Goal: Task Accomplishment & Management: Use online tool/utility

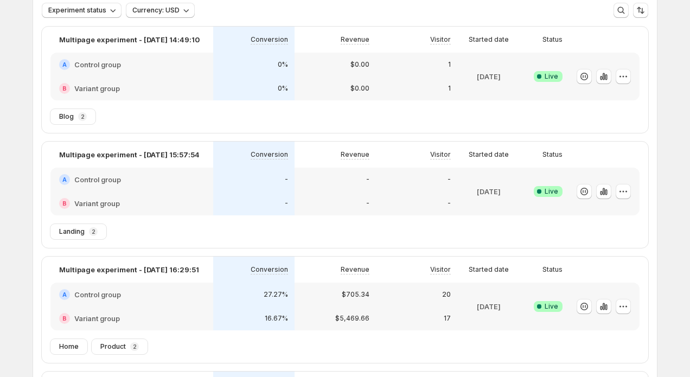
scroll to position [189, 0]
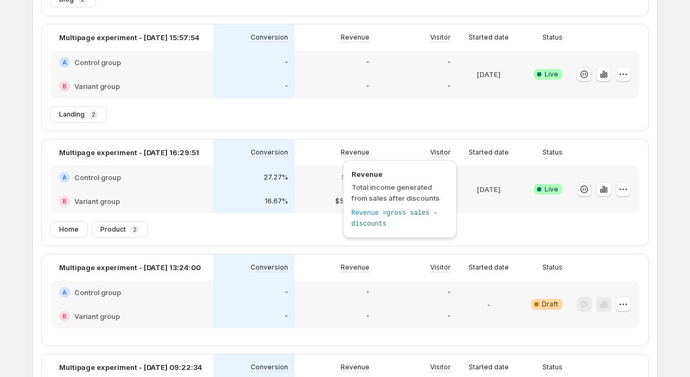
drag, startPoint x: 354, startPoint y: 176, endPoint x: 342, endPoint y: 177, distance: 12.5
click at [354, 177] on span "Revenue" at bounding box center [400, 174] width 97 height 11
click at [297, 178] on div "$705.34" at bounding box center [335, 177] width 81 height 24
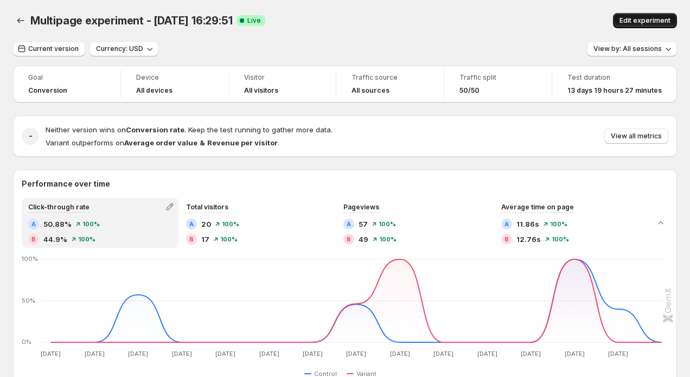
click at [642, 23] on span "Edit experiment" at bounding box center [645, 20] width 51 height 9
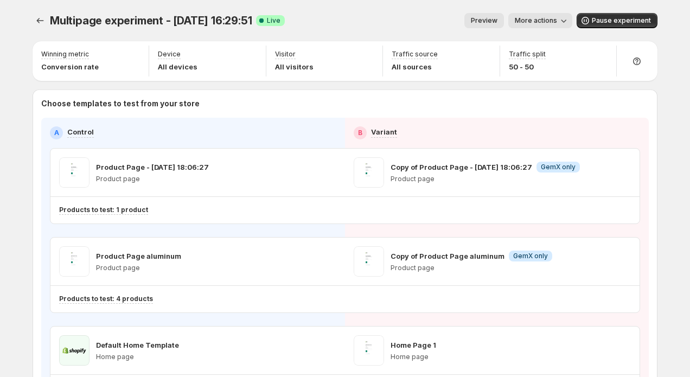
click at [493, 15] on button "Preview" at bounding box center [484, 20] width 40 height 15
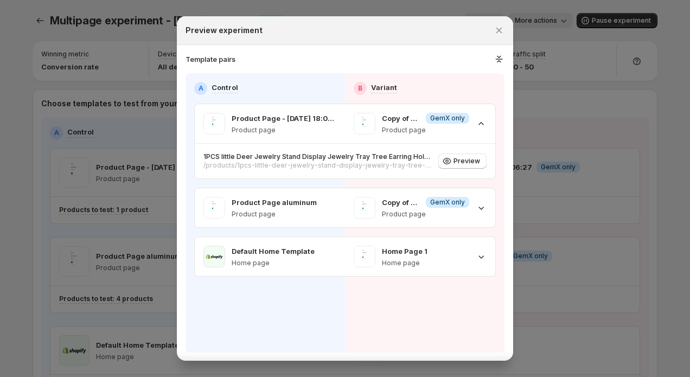
click at [493, 15] on div at bounding box center [345, 188] width 690 height 377
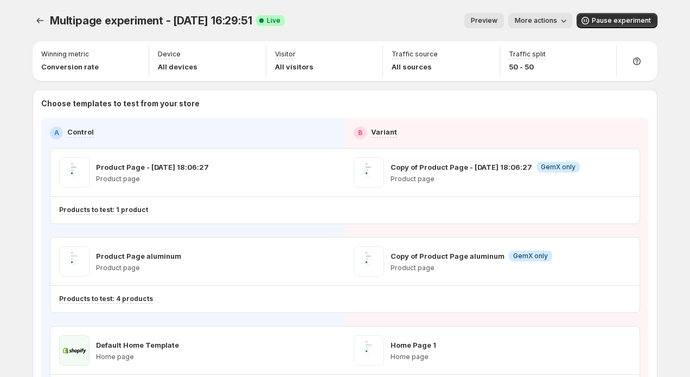
click at [493, 15] on button "Preview" at bounding box center [484, 20] width 40 height 15
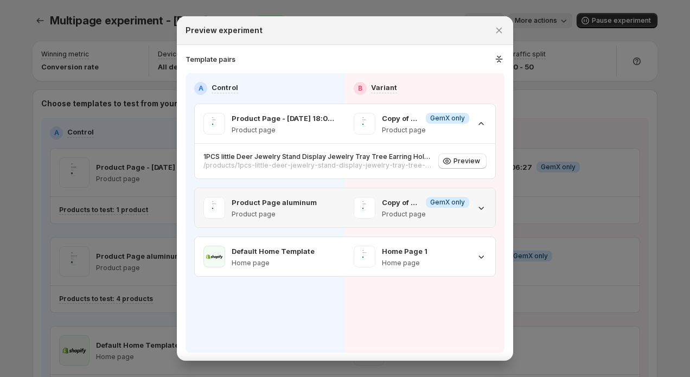
click at [394, 219] on div "Copy of Product Page aluminum Info GemX only Product page" at bounding box center [420, 207] width 150 height 39
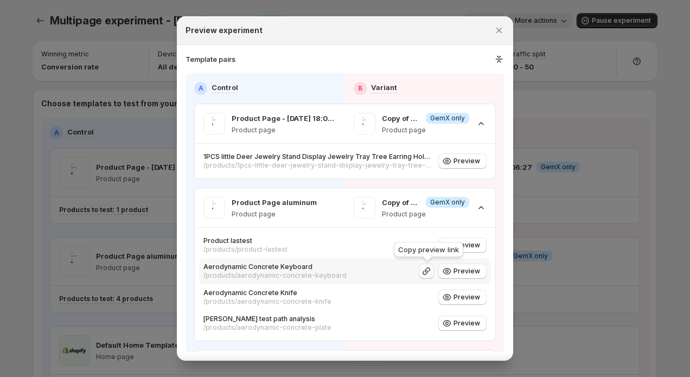
click at [427, 272] on icon ":r95:" at bounding box center [426, 271] width 11 height 11
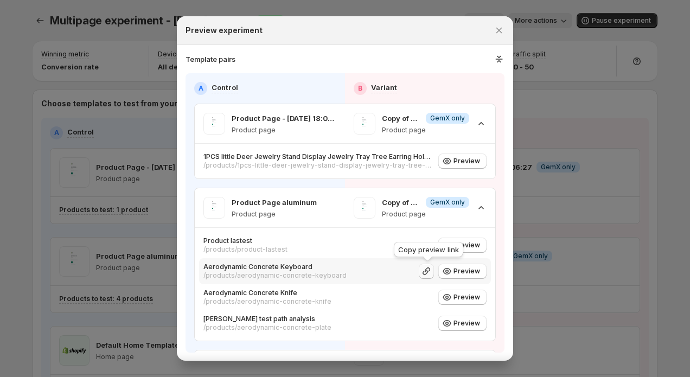
click at [428, 274] on icon ":r95:" at bounding box center [426, 271] width 11 height 11
click at [429, 297] on icon ":r95:" at bounding box center [426, 297] width 11 height 11
click at [551, 82] on div at bounding box center [345, 188] width 690 height 377
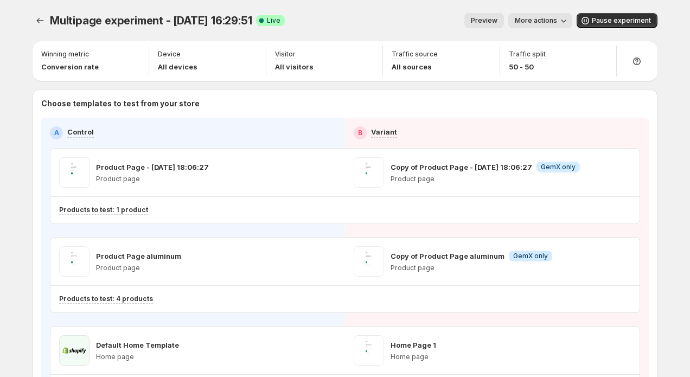
click at [489, 21] on span "Preview" at bounding box center [484, 20] width 27 height 9
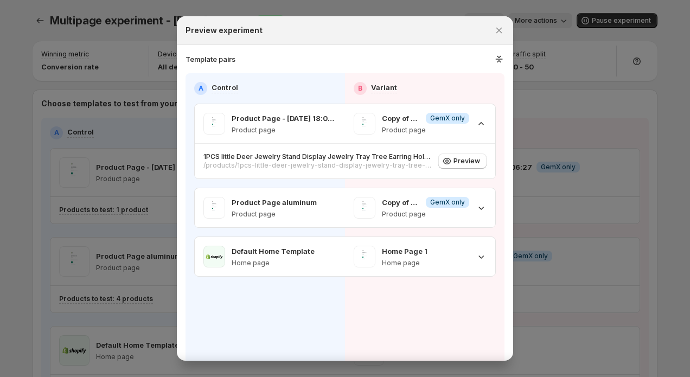
click at [489, 21] on div "Preview experiment" at bounding box center [345, 30] width 336 height 29
click at [497, 23] on button "Close" at bounding box center [498, 30] width 15 height 15
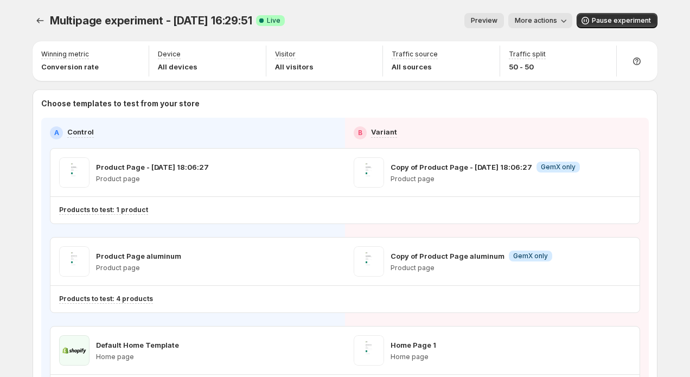
click at [495, 20] on span "Preview" at bounding box center [484, 20] width 27 height 9
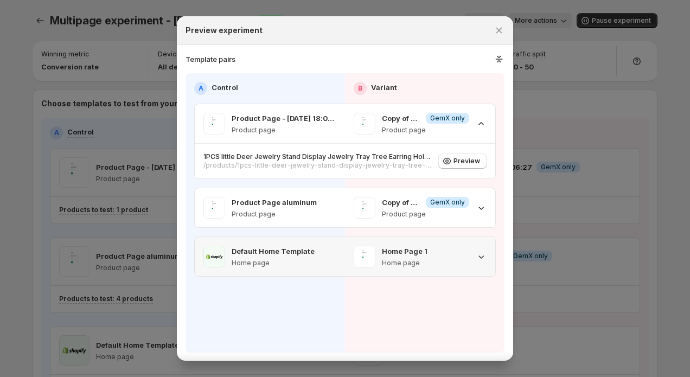
click at [474, 259] on div "Home Page 1 Home page" at bounding box center [420, 257] width 133 height 22
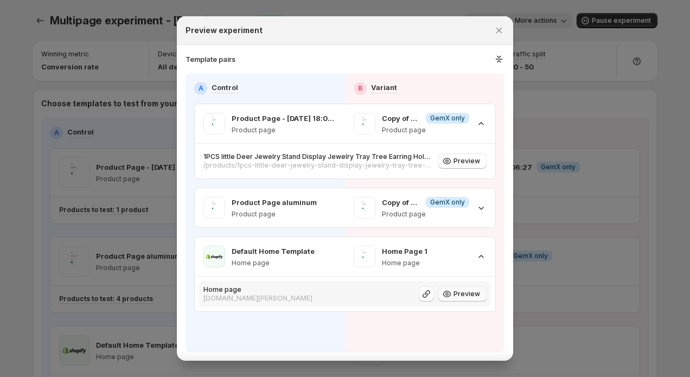
click at [460, 295] on span "Preview" at bounding box center [467, 294] width 27 height 9
click at [600, 60] on div at bounding box center [345, 188] width 690 height 377
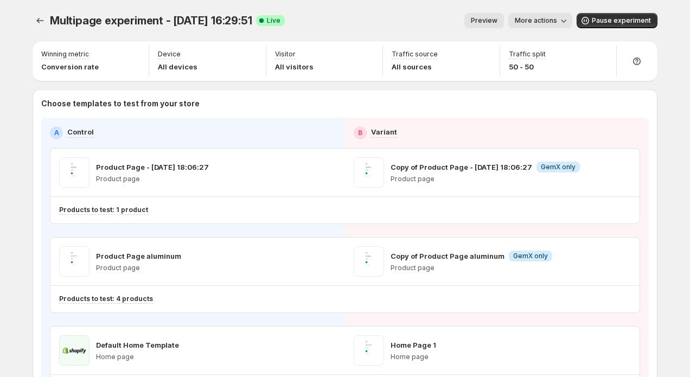
click at [549, 21] on span "More actions" at bounding box center [536, 20] width 42 height 9
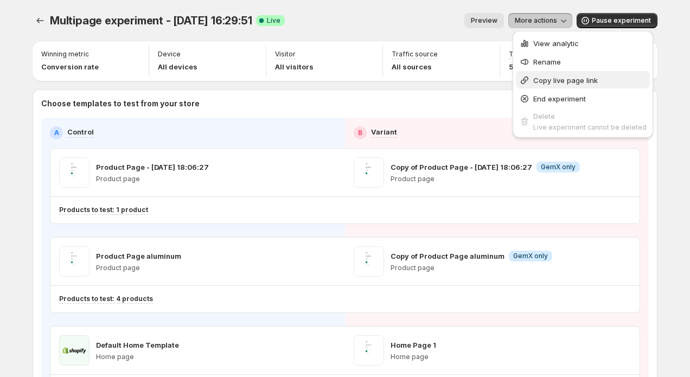
click at [541, 88] on button "Copy live page link" at bounding box center [583, 79] width 134 height 17
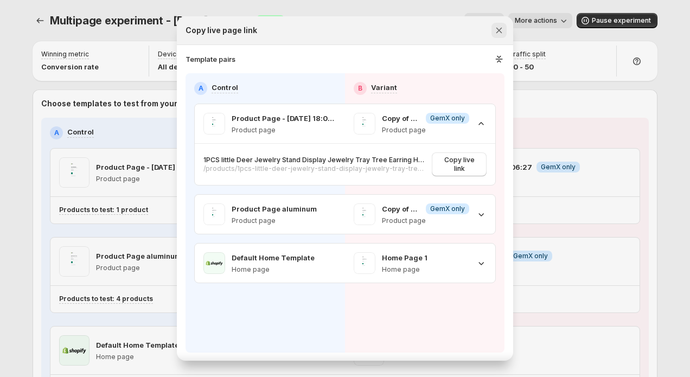
click at [503, 31] on icon "Close" at bounding box center [499, 30] width 11 height 11
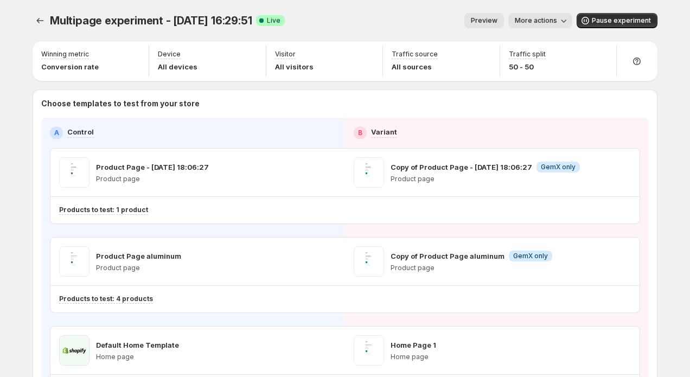
click at [529, 29] on div "Multipage experiment - Sep 5, 16:29:51. This page is ready Multipage experiment…" at bounding box center [345, 20] width 625 height 41
click at [532, 27] on button "More actions" at bounding box center [540, 20] width 64 height 15
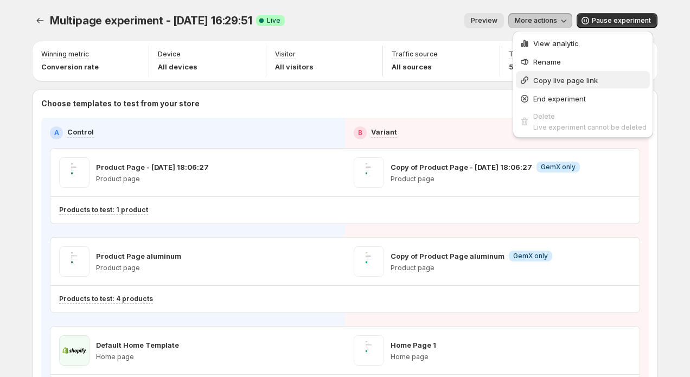
click at [547, 75] on span "Copy live page link" at bounding box center [589, 80] width 113 height 11
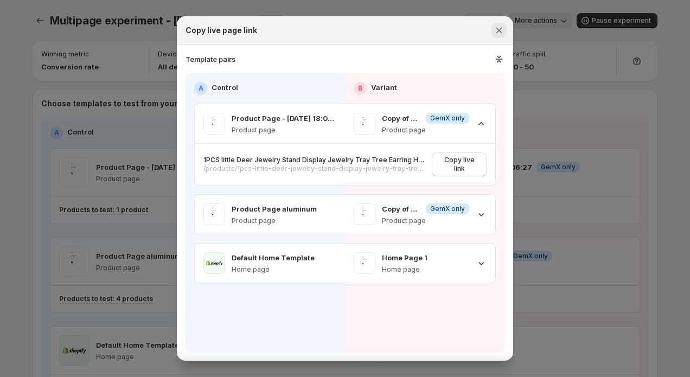
click at [501, 33] on icon "Close" at bounding box center [499, 31] width 6 height 6
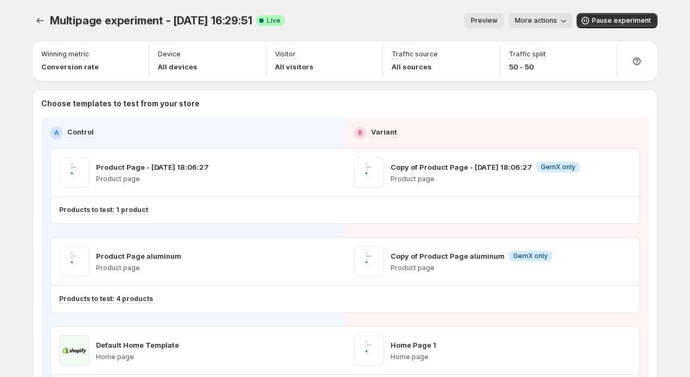
click at [537, 26] on button "More actions" at bounding box center [540, 20] width 64 height 15
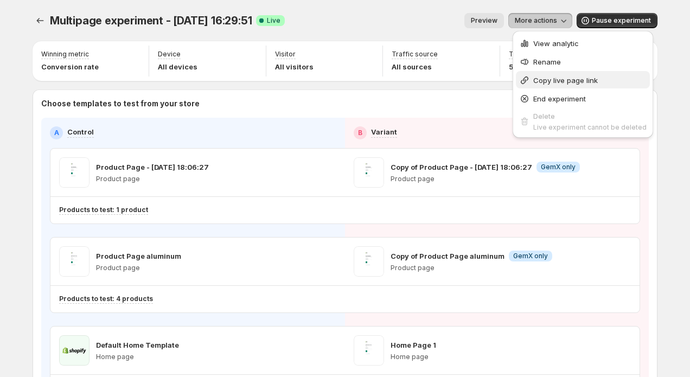
click at [548, 74] on button "Copy live page link" at bounding box center [583, 79] width 134 height 17
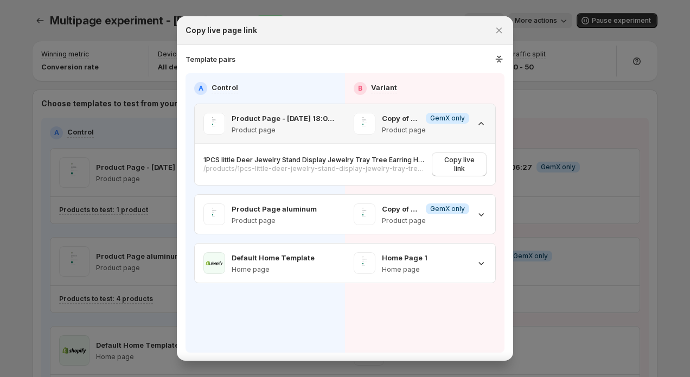
click at [464, 126] on p "Product page" at bounding box center [425, 130] width 87 height 9
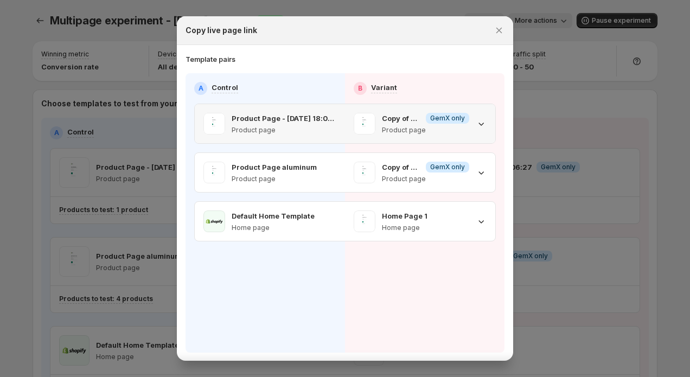
click at [464, 126] on p "Product page" at bounding box center [425, 130] width 87 height 9
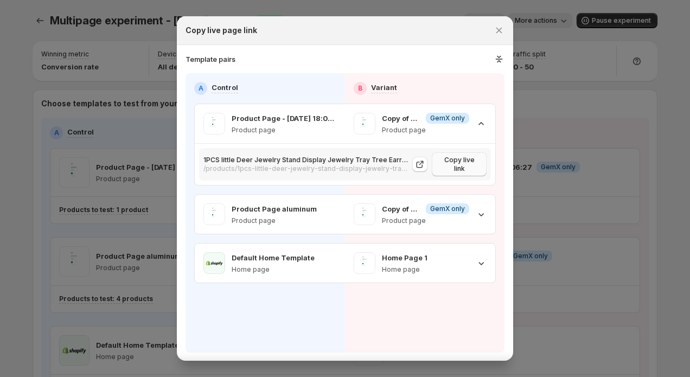
click at [447, 162] on span "Copy live link" at bounding box center [459, 164] width 42 height 17
click at [446, 216] on p "Product page" at bounding box center [425, 220] width 87 height 9
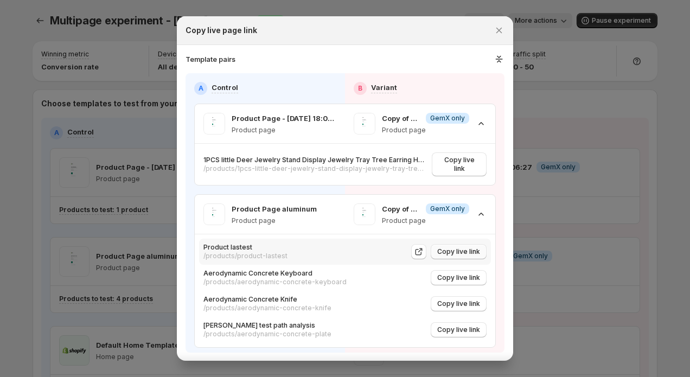
click at [455, 247] on span "Copy live link" at bounding box center [458, 251] width 43 height 9
click at [422, 274] on icon ":rc2:" at bounding box center [420, 276] width 4 height 4
click at [420, 327] on icon ":rc2:" at bounding box center [420, 329] width 4 height 4
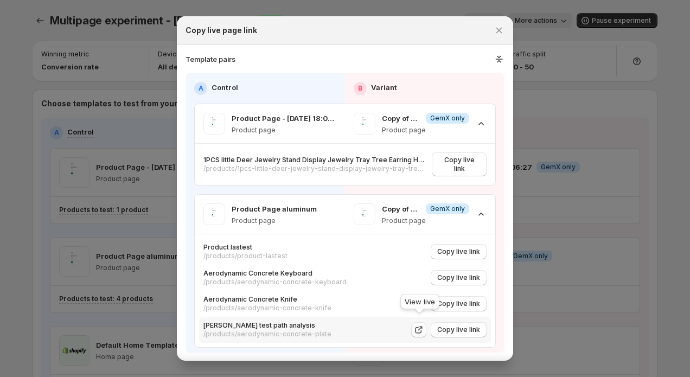
click at [420, 327] on icon ":rc2:" at bounding box center [420, 329] width 4 height 4
click at [584, 166] on div at bounding box center [345, 188] width 690 height 377
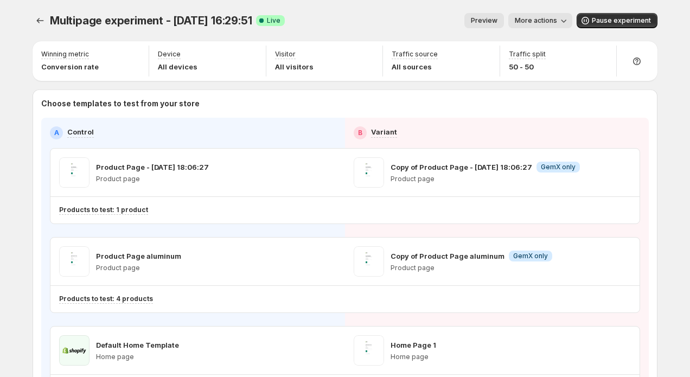
click at [495, 14] on button "Preview" at bounding box center [484, 20] width 40 height 15
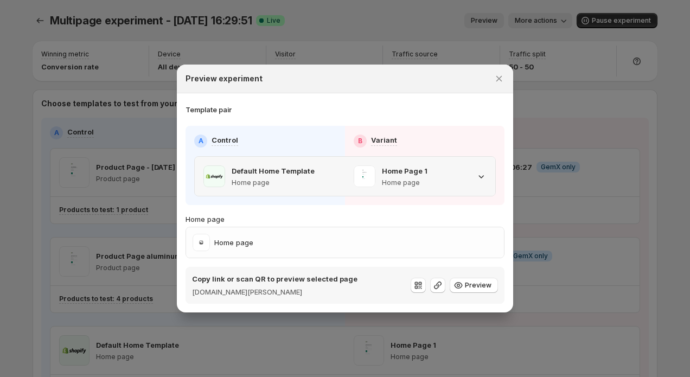
click at [443, 180] on div "Home Page 1 Home page" at bounding box center [420, 176] width 133 height 22
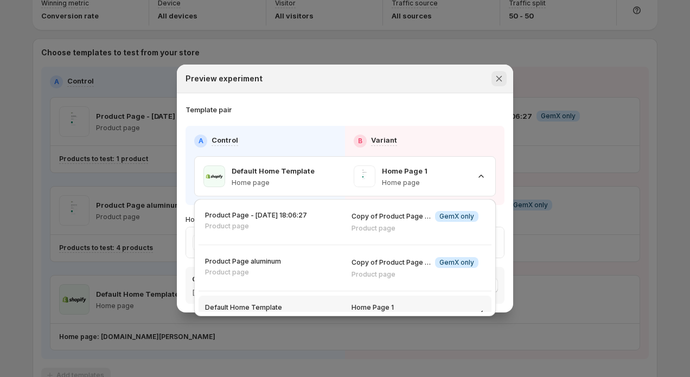
click at [495, 84] on icon "Close" at bounding box center [499, 78] width 11 height 11
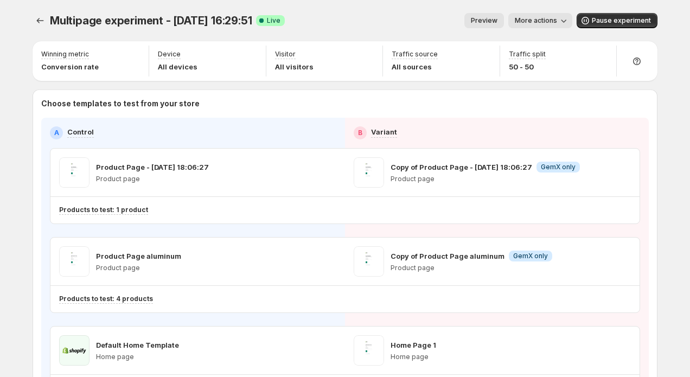
click at [494, 23] on span "Preview" at bounding box center [484, 20] width 27 height 9
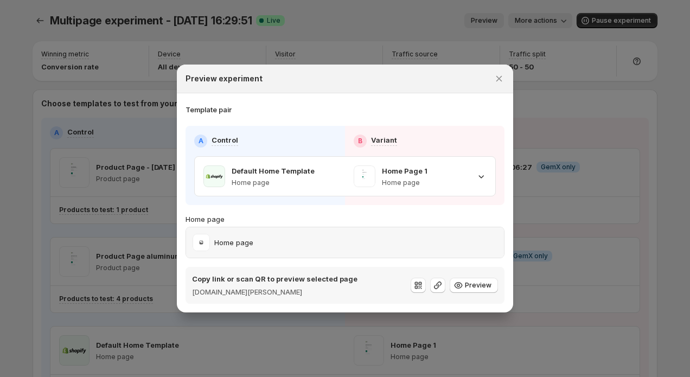
click at [399, 251] on div "Home page" at bounding box center [345, 242] width 305 height 17
click at [410, 181] on p "Home page" at bounding box center [405, 182] width 46 height 9
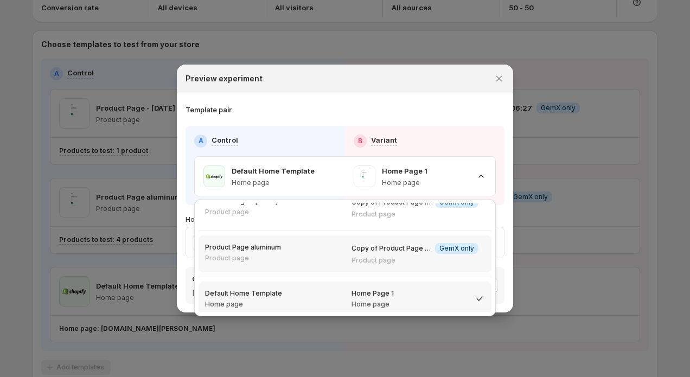
scroll to position [18, 0]
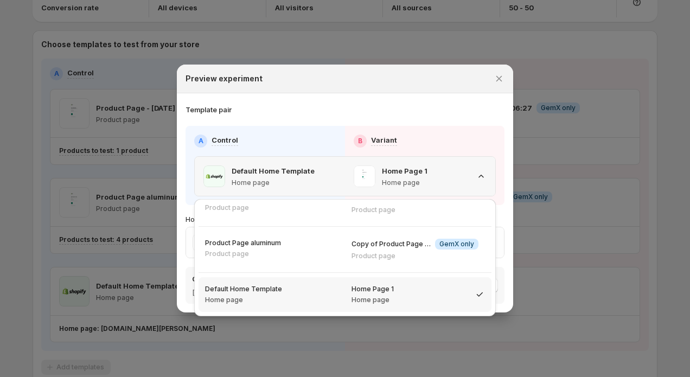
click at [438, 177] on div "Home Page 1 Home page" at bounding box center [420, 176] width 133 height 22
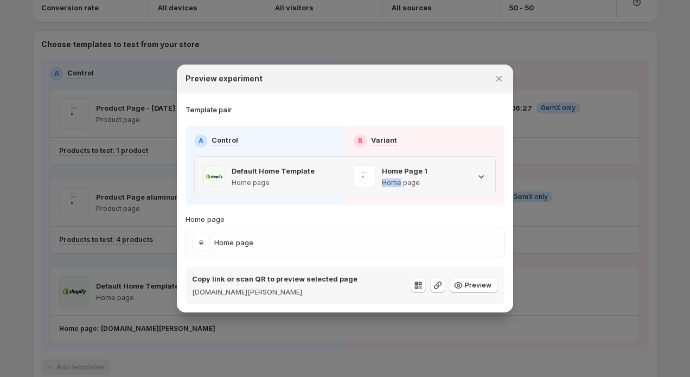
click at [438, 177] on div "Home Page 1 Home page" at bounding box center [420, 176] width 133 height 22
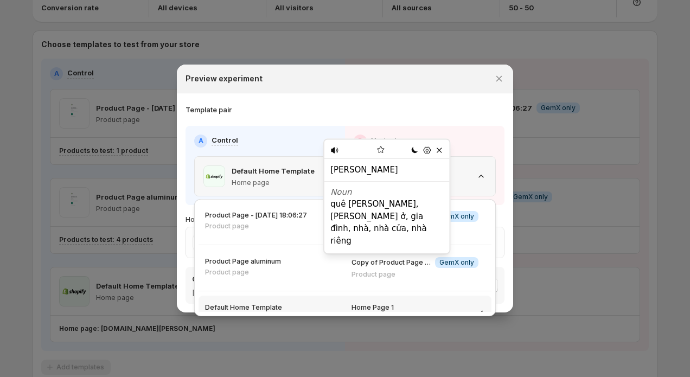
click at [475, 175] on div "Home Page 1 Home page" at bounding box center [420, 176] width 133 height 22
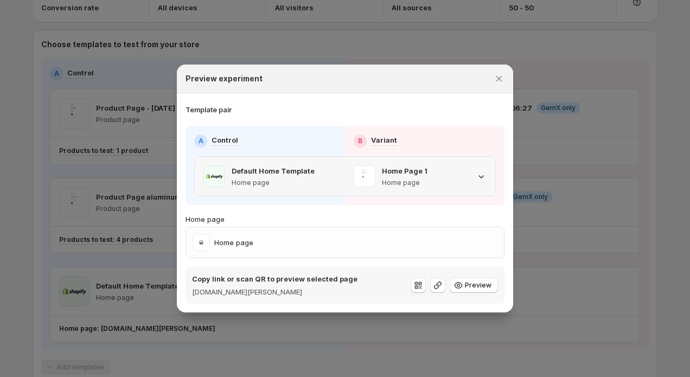
click at [459, 177] on div "Home Page 1 Home page" at bounding box center [420, 176] width 133 height 22
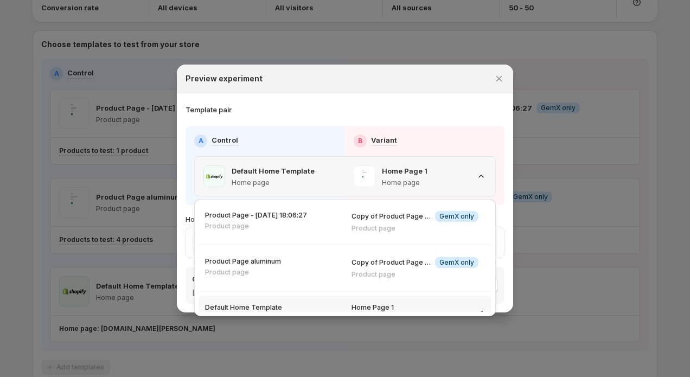
click at [459, 177] on div "Home Page 1 Home page" at bounding box center [420, 176] width 133 height 22
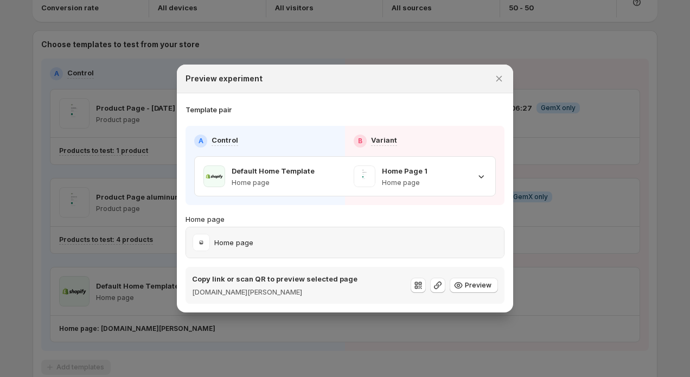
click at [453, 243] on div "Home page" at bounding box center [345, 242] width 305 height 17
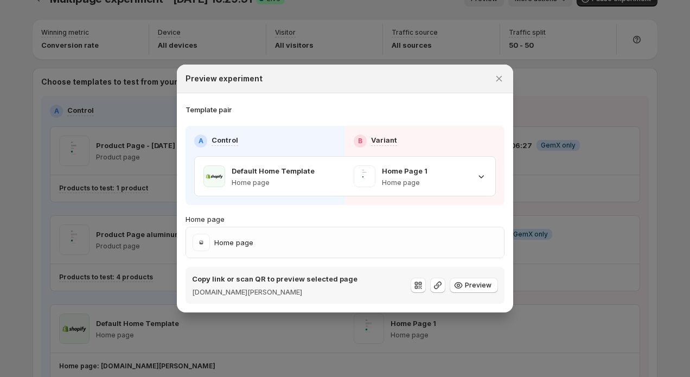
scroll to position [21, 0]
click at [439, 289] on icon ":r2f:" at bounding box center [437, 285] width 11 height 11
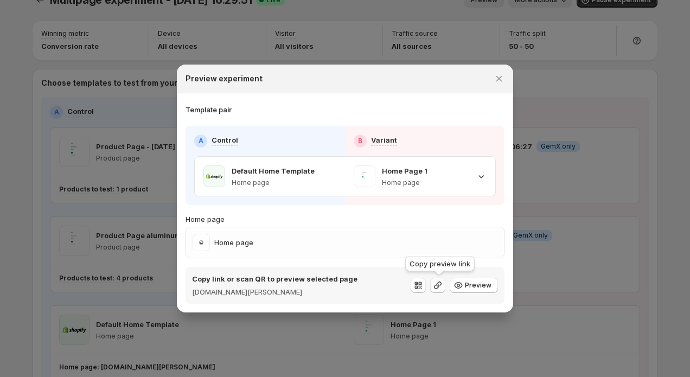
click at [439, 289] on icon ":r2f:" at bounding box center [437, 285] width 11 height 11
click at [532, 195] on div at bounding box center [345, 188] width 690 height 377
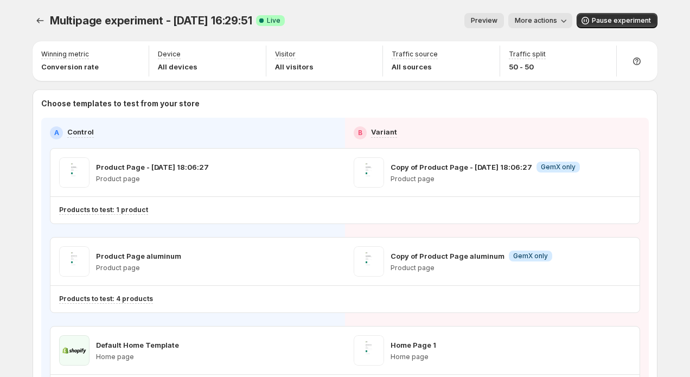
click at [491, 27] on button "Preview" at bounding box center [484, 20] width 40 height 15
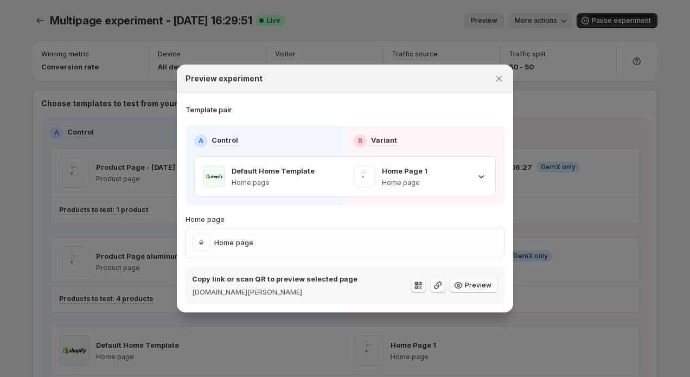
click at [534, 132] on div at bounding box center [345, 188] width 690 height 377
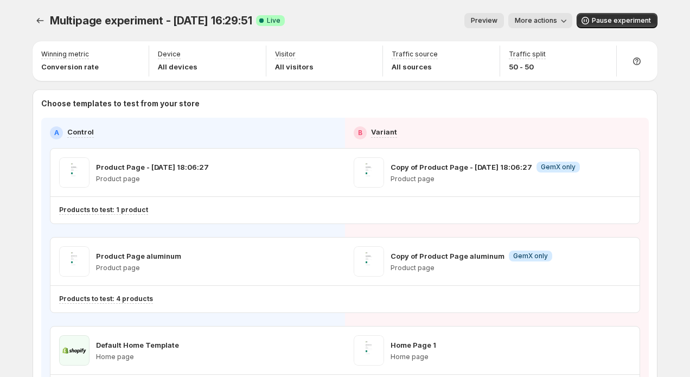
click at [493, 16] on button "Preview" at bounding box center [484, 20] width 40 height 15
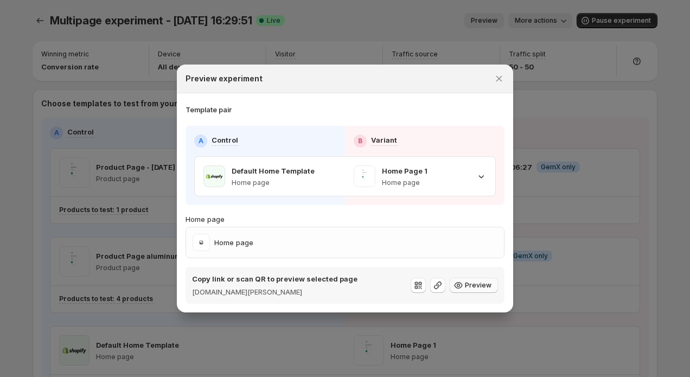
click at [473, 288] on span "Preview" at bounding box center [478, 285] width 27 height 9
click at [486, 291] on button "Preview" at bounding box center [474, 285] width 48 height 15
click at [592, 54] on div at bounding box center [345, 188] width 690 height 377
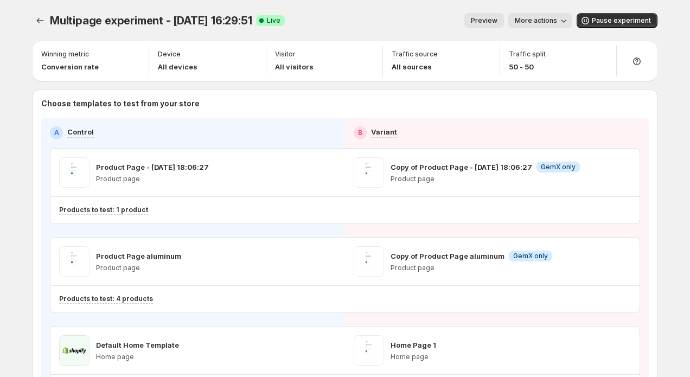
click at [552, 18] on span "More actions" at bounding box center [536, 20] width 42 height 9
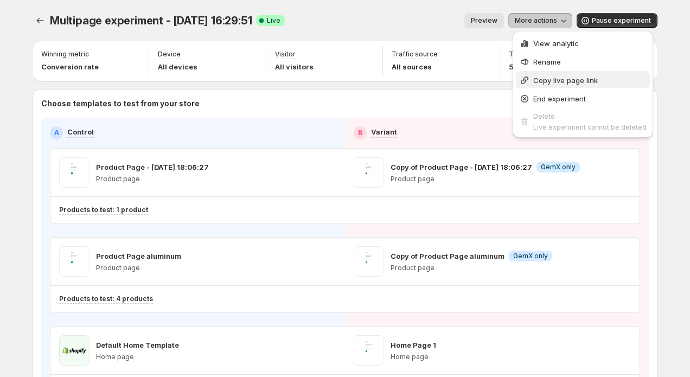
click at [528, 81] on icon "button" at bounding box center [524, 80] width 11 height 11
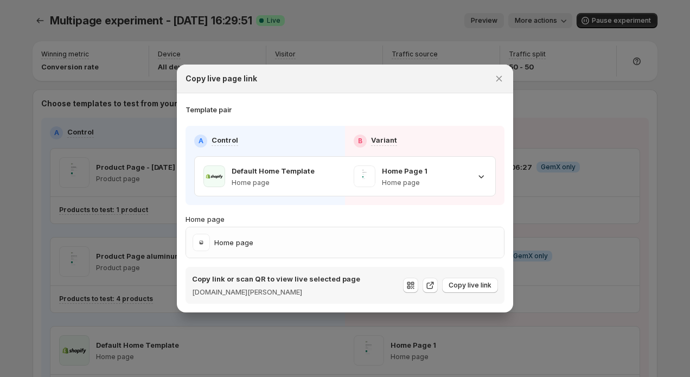
click at [552, 49] on div at bounding box center [345, 188] width 690 height 377
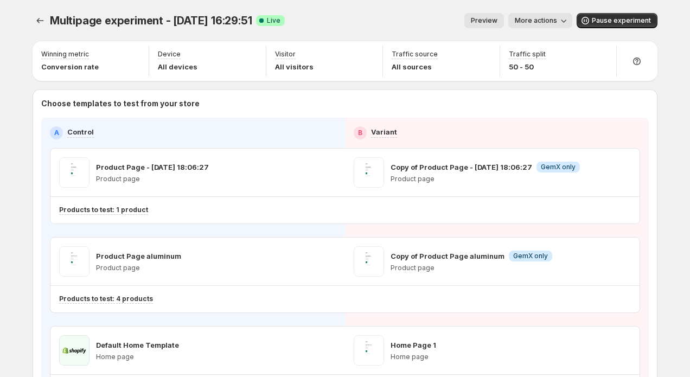
click at [545, 28] on button "More actions" at bounding box center [540, 20] width 64 height 15
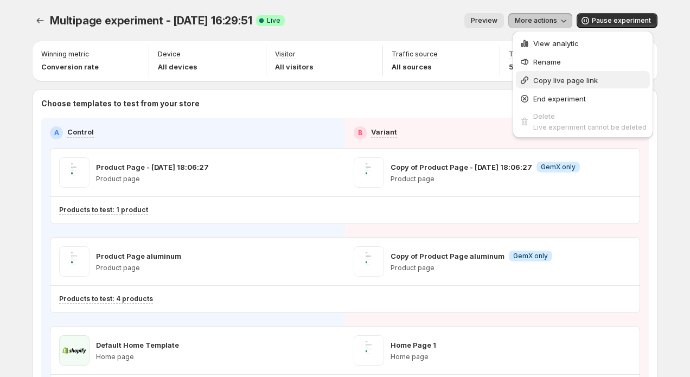
click at [556, 77] on span "Copy live page link" at bounding box center [565, 80] width 65 height 9
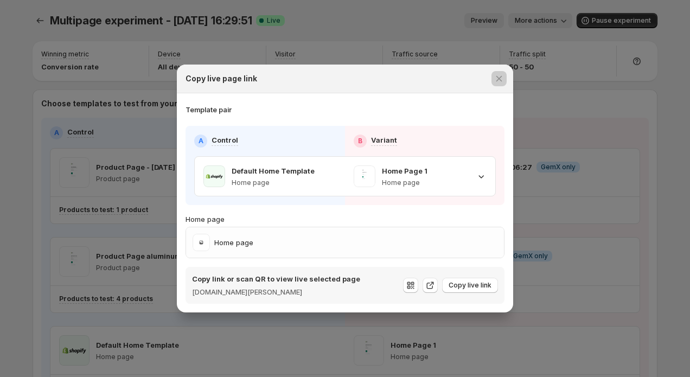
click at [559, 27] on div at bounding box center [345, 188] width 690 height 377
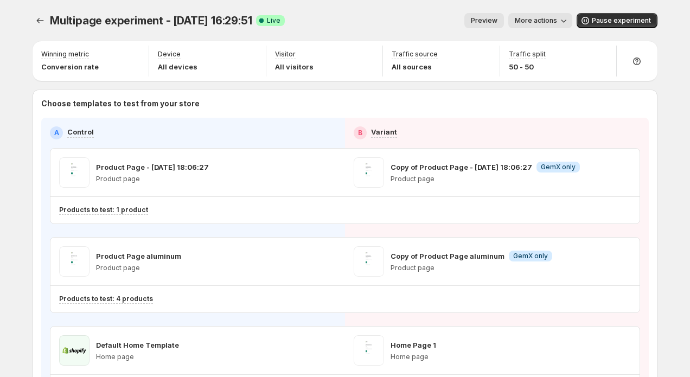
click at [551, 21] on span "More actions" at bounding box center [536, 20] width 42 height 9
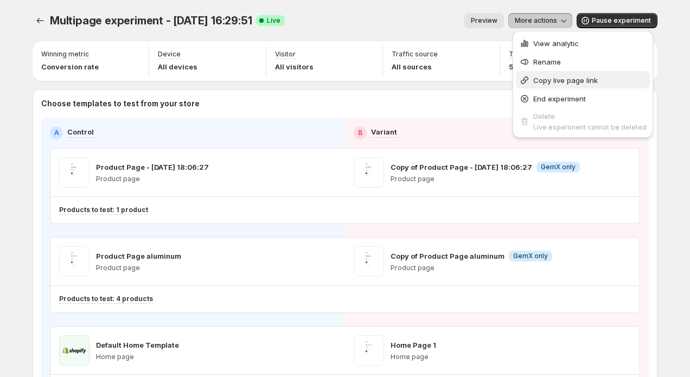
click at [560, 79] on span "Copy live page link" at bounding box center [565, 80] width 65 height 9
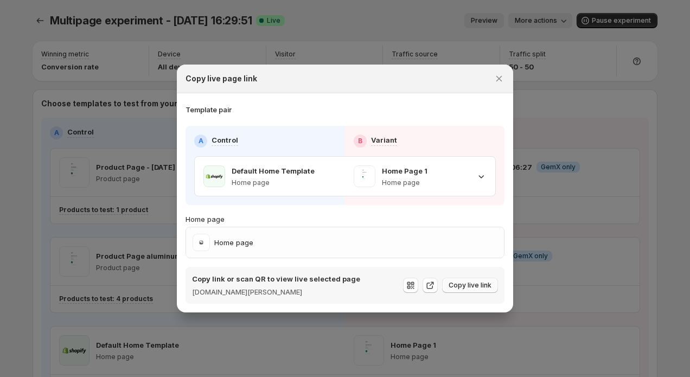
click at [474, 286] on span "Copy live link" at bounding box center [470, 285] width 43 height 9
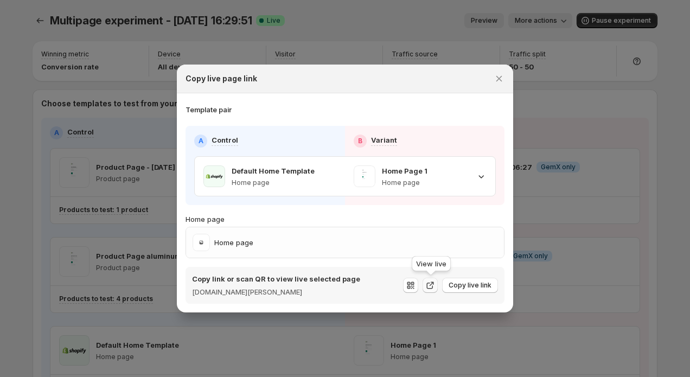
click at [432, 285] on icon ":r5k:" at bounding box center [430, 285] width 11 height 11
